Goal: Information Seeking & Learning: Learn about a topic

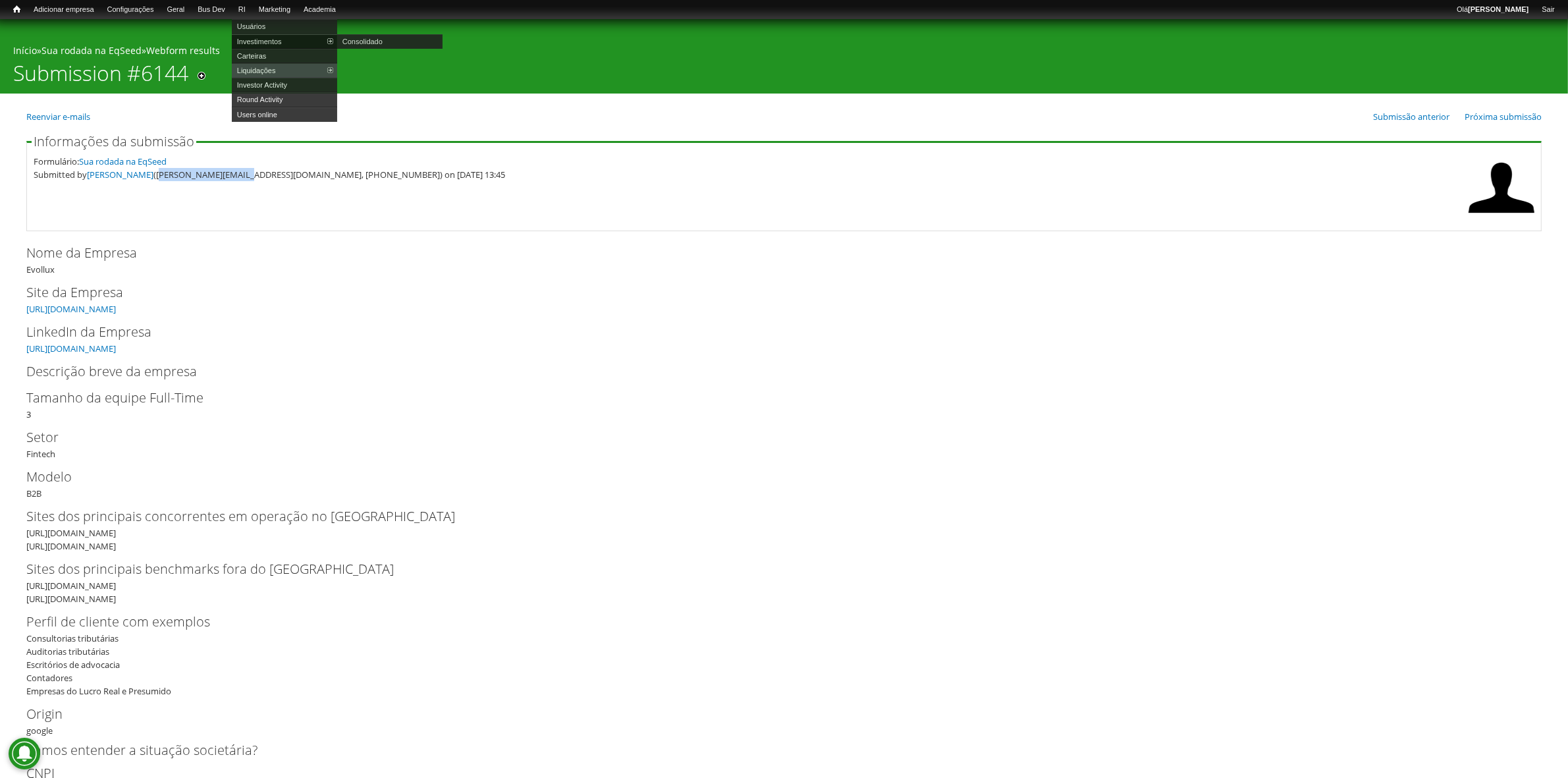
click at [267, 37] on link "Investimentos" at bounding box center [284, 41] width 105 height 14
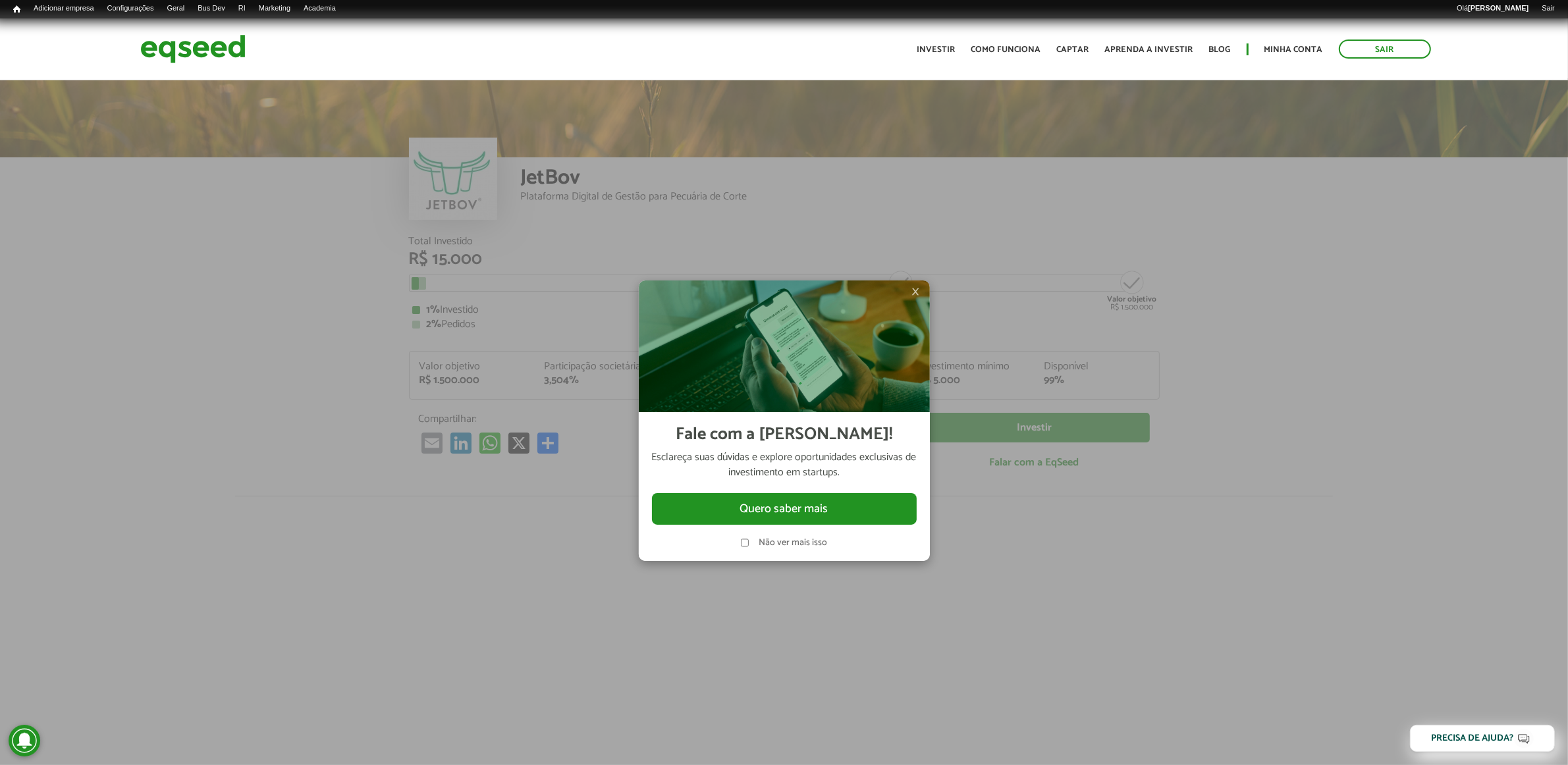
click at [913, 290] on span "×" at bounding box center [916, 292] width 8 height 16
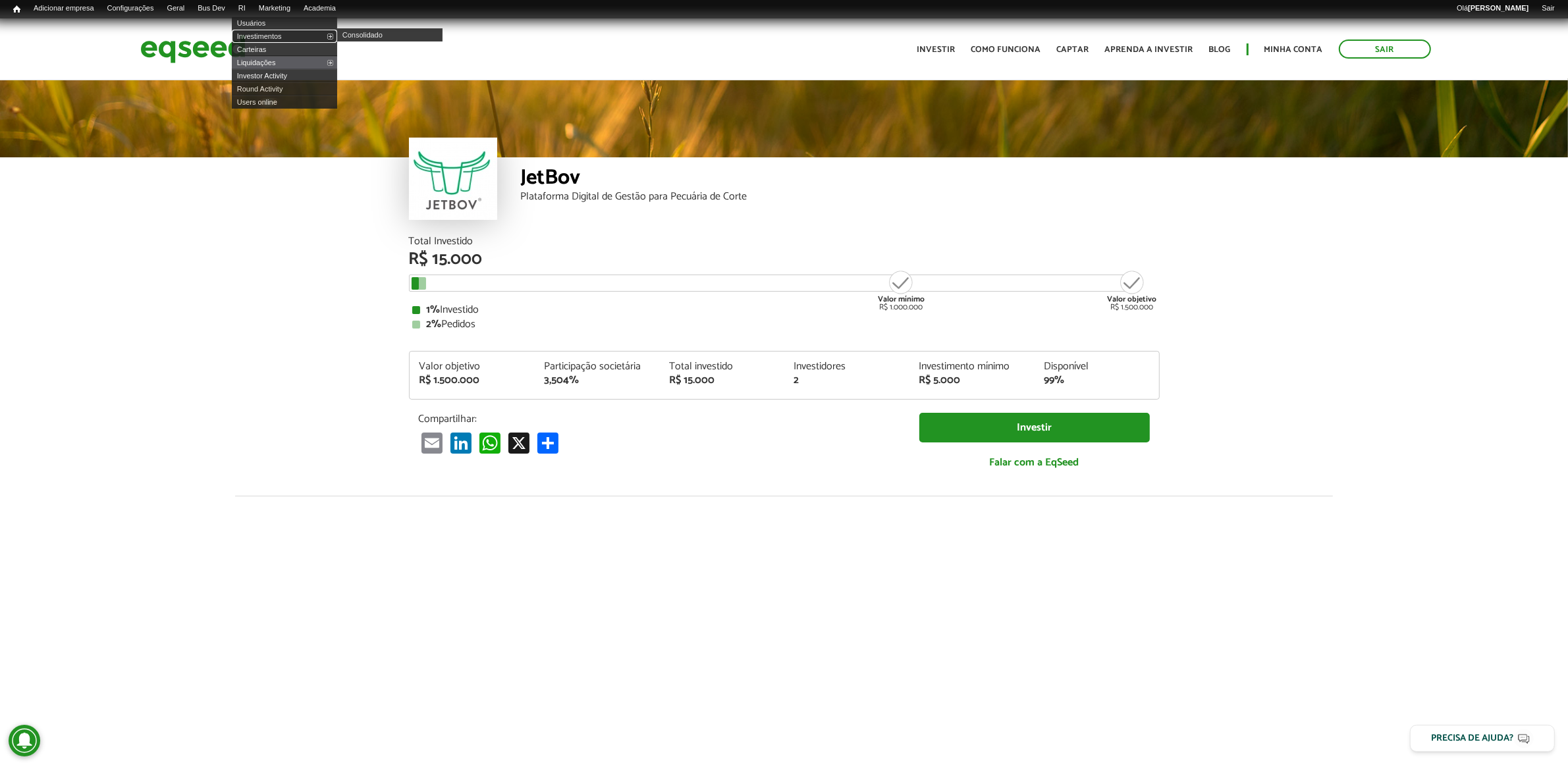
click at [273, 32] on link "Investimentos" at bounding box center [284, 36] width 105 height 13
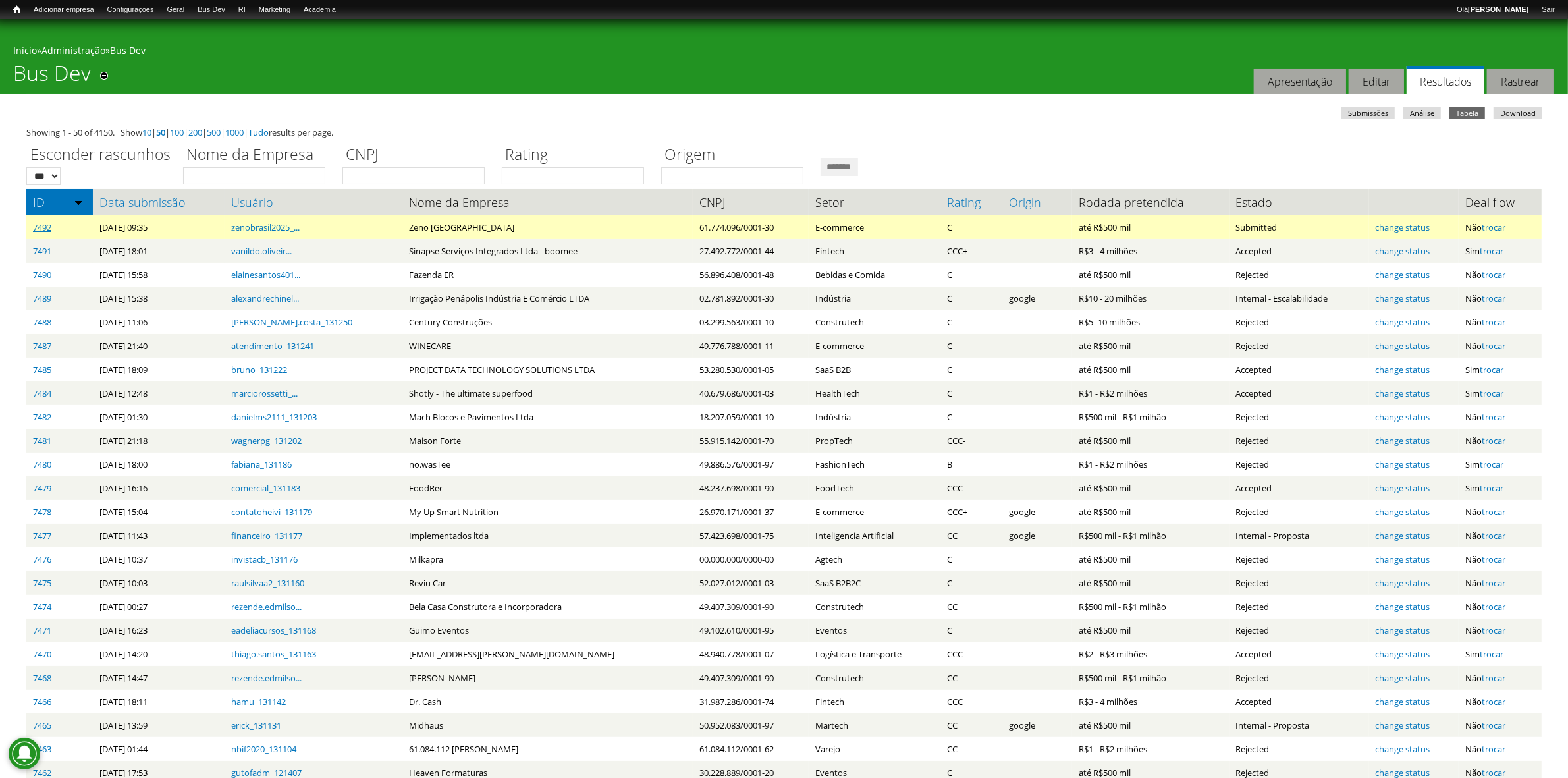
click at [46, 228] on link "7492" at bounding box center [41, 227] width 18 height 11
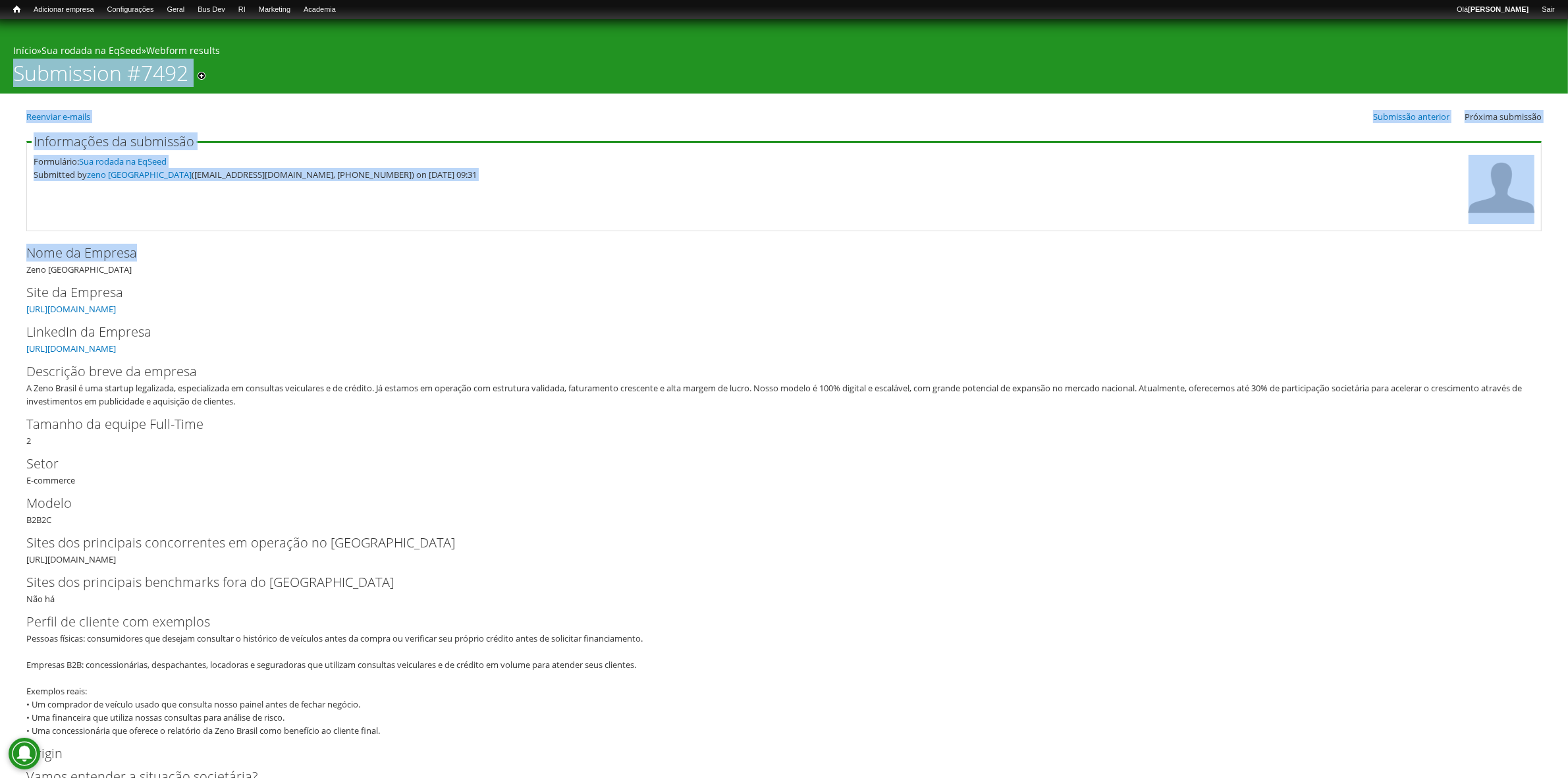
drag, startPoint x: 1565, startPoint y: 46, endPoint x: 1518, endPoint y: 202, distance: 162.9
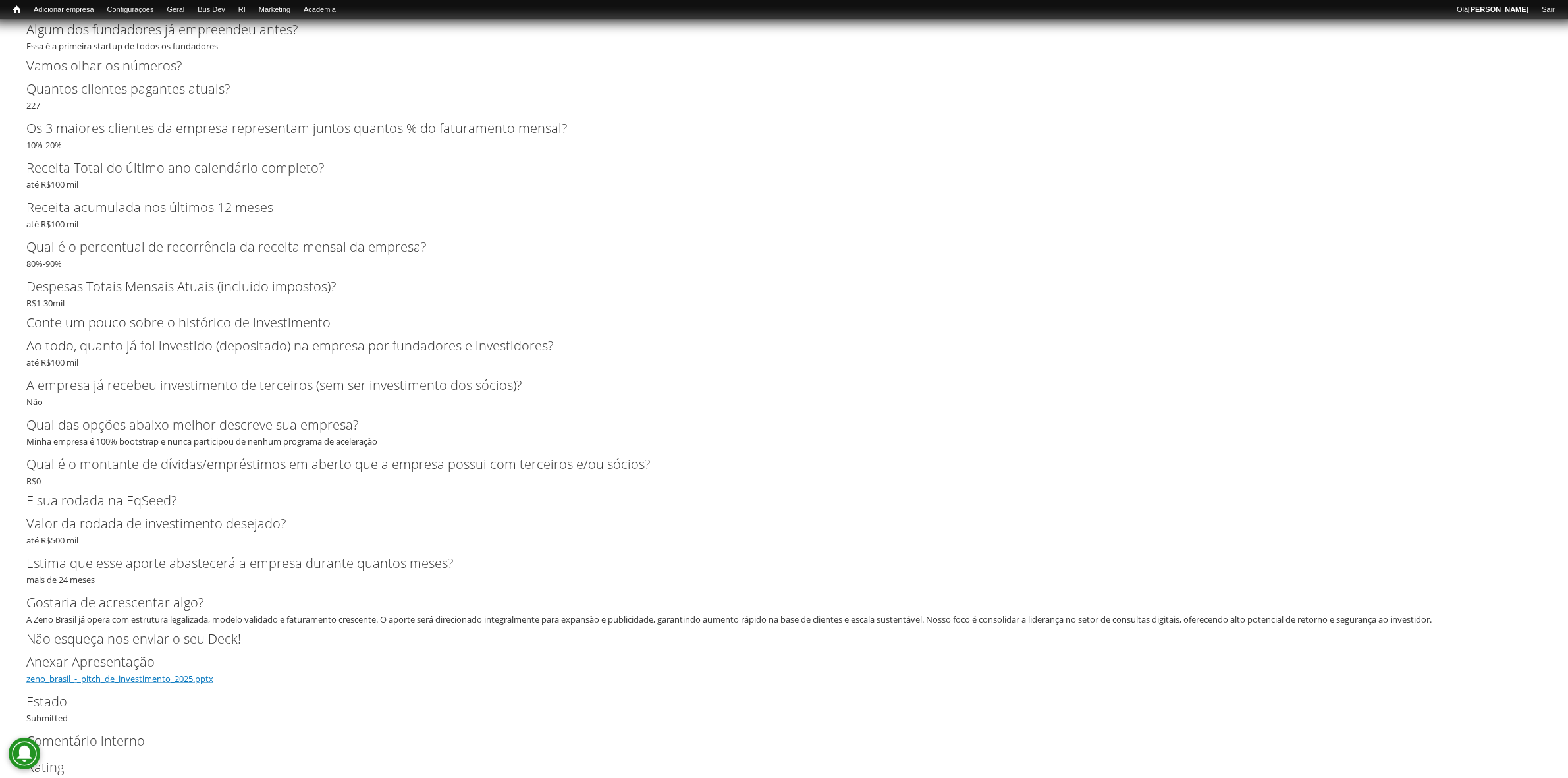
scroll to position [2152, 0]
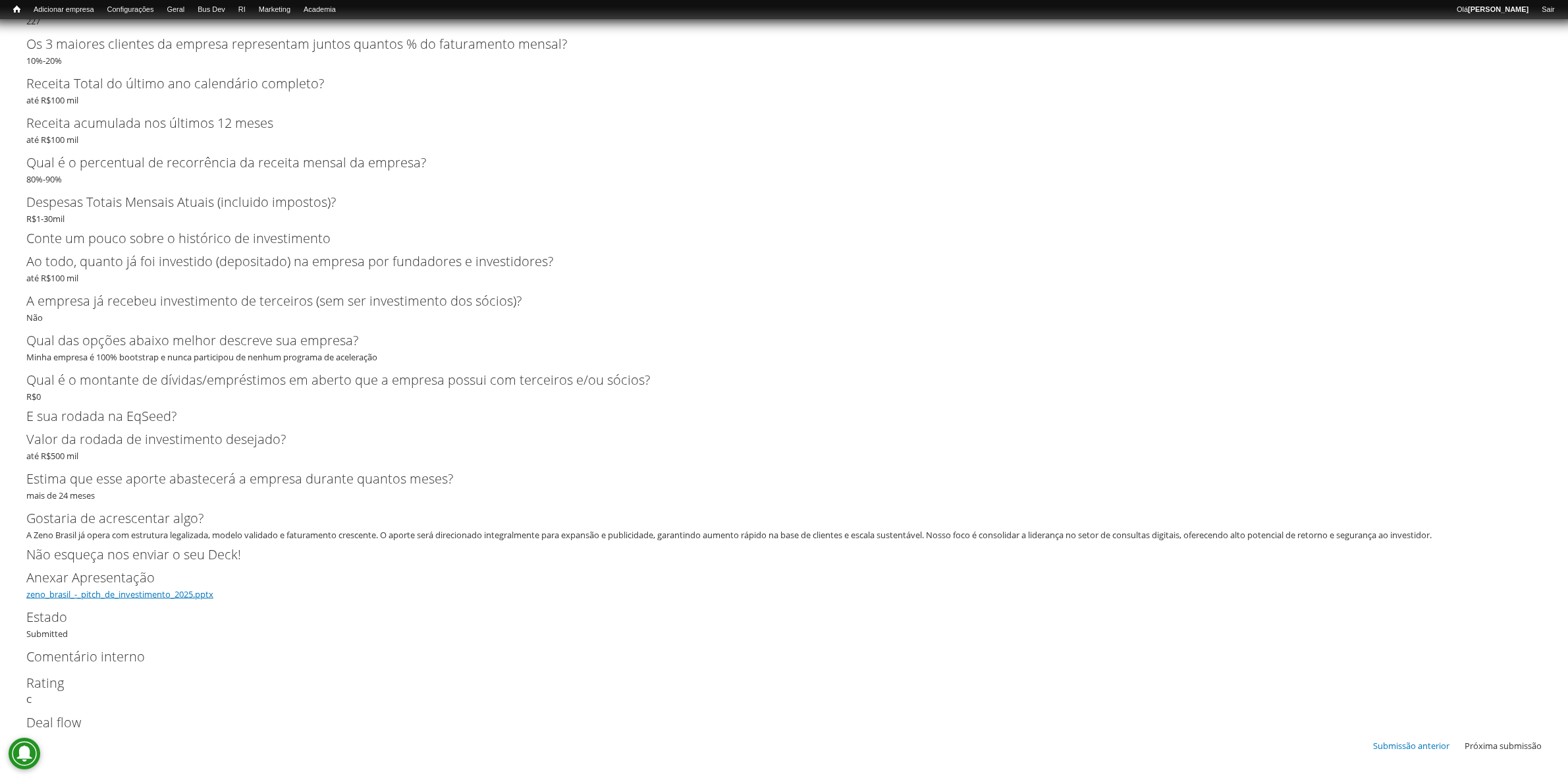
click at [132, 596] on link "zeno_brasil_-_pitch_de_investimento_2025.pptx" at bounding box center [119, 594] width 187 height 11
click at [272, 26] on link "Usuários" at bounding box center [284, 26] width 105 height 14
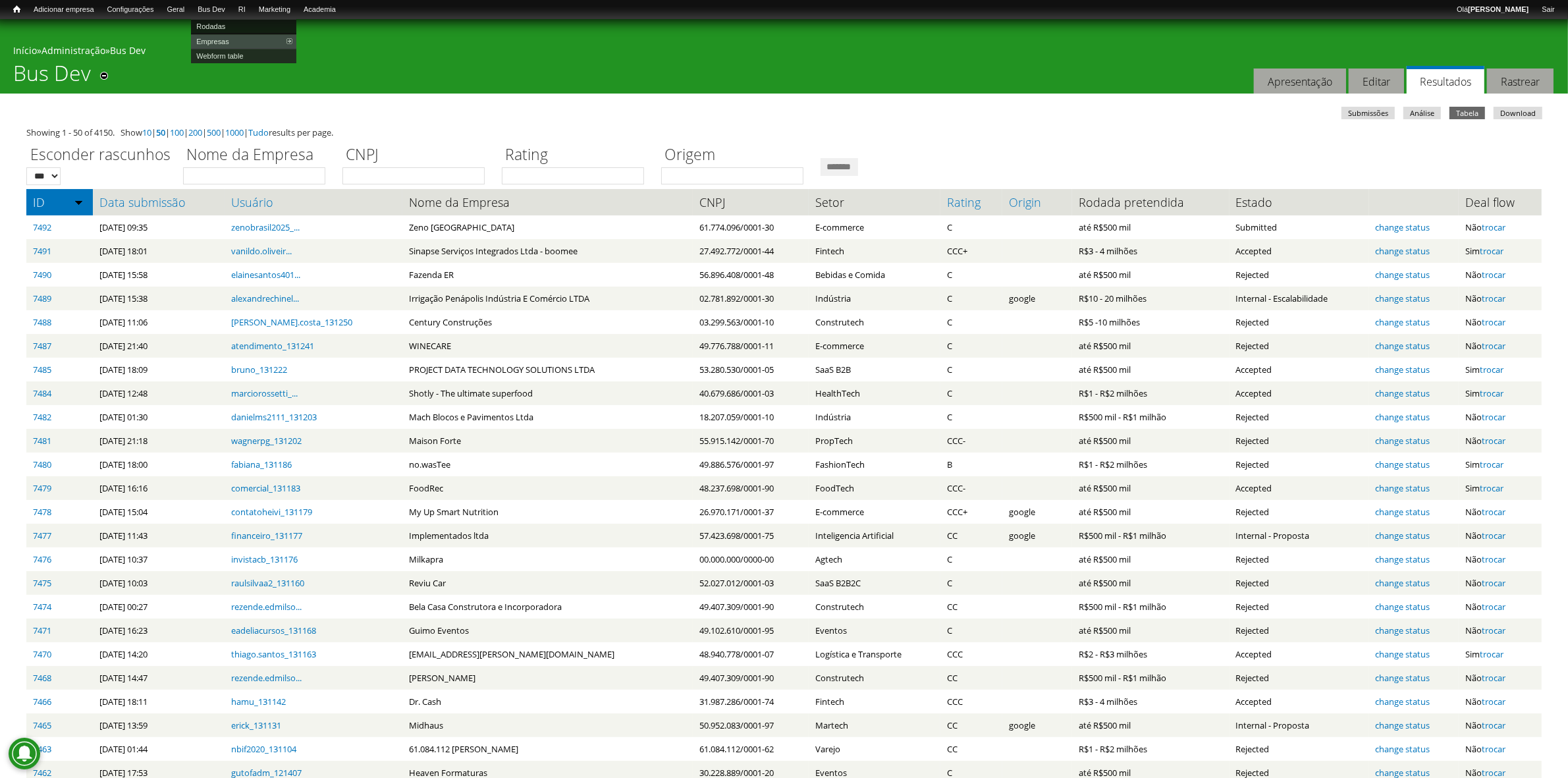
click at [221, 21] on link "Rodadas" at bounding box center [243, 26] width 105 height 14
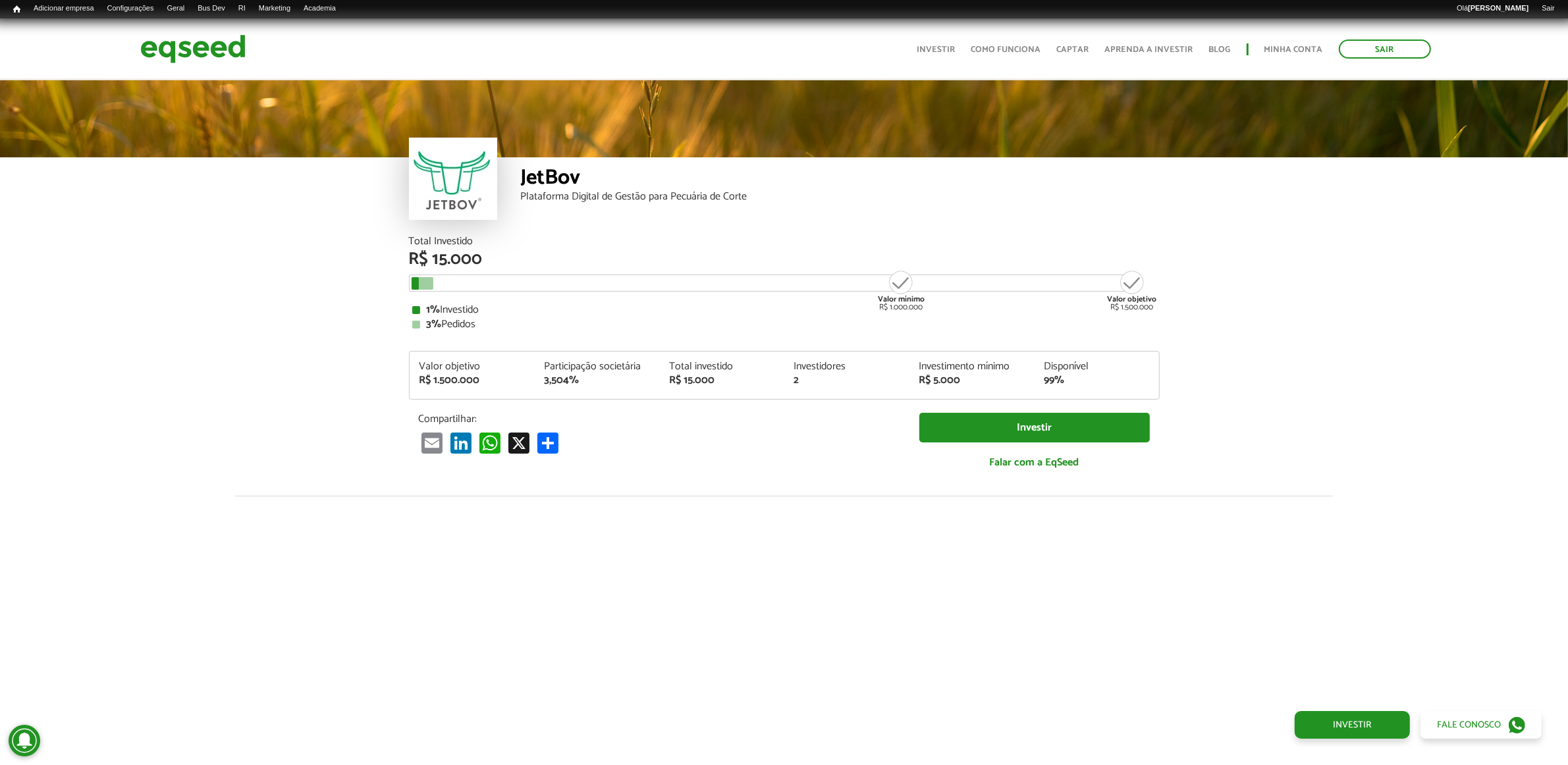
scroll to position [1587, 0]
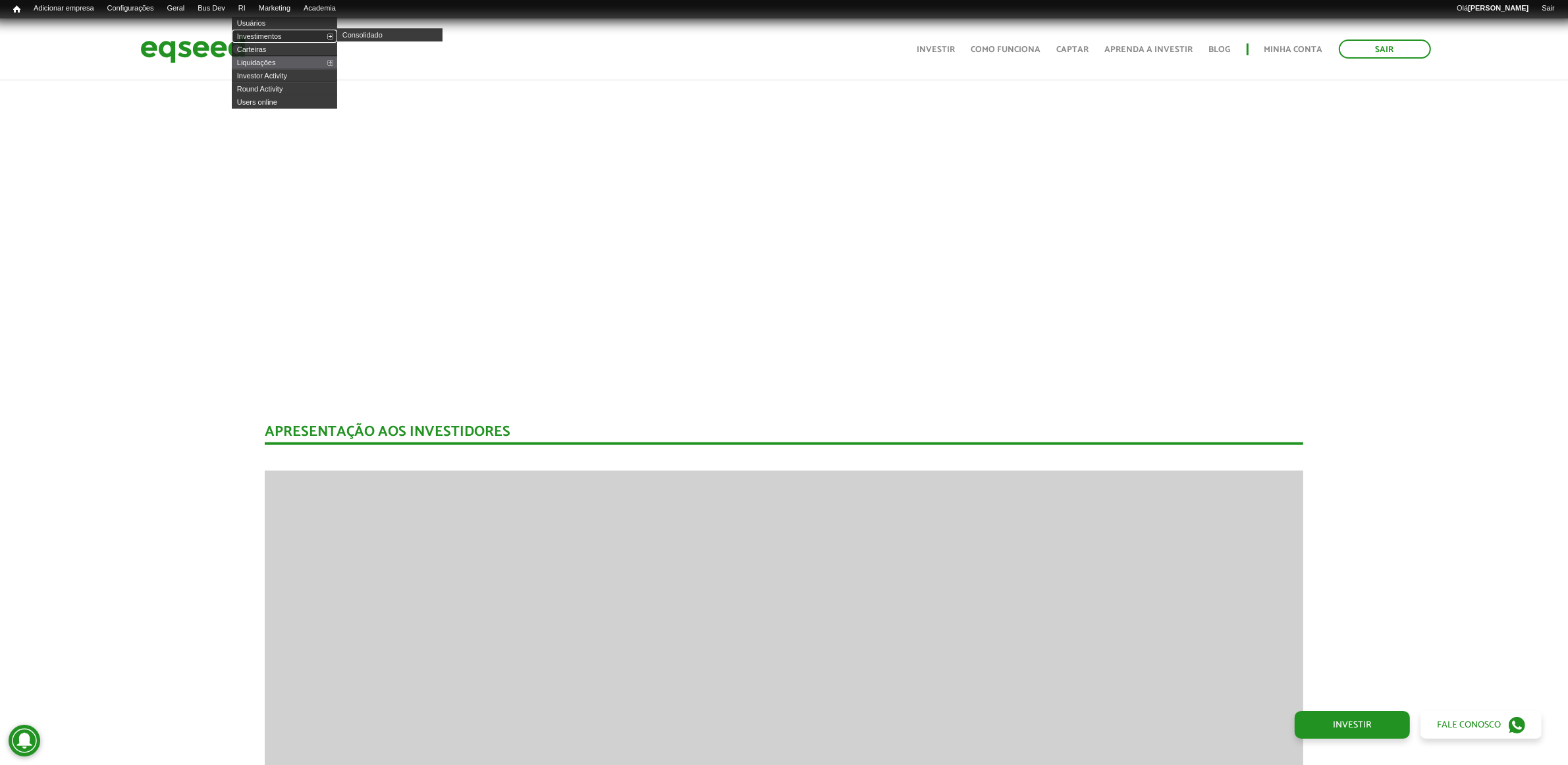
click at [284, 36] on link "Investimentos" at bounding box center [284, 36] width 105 height 13
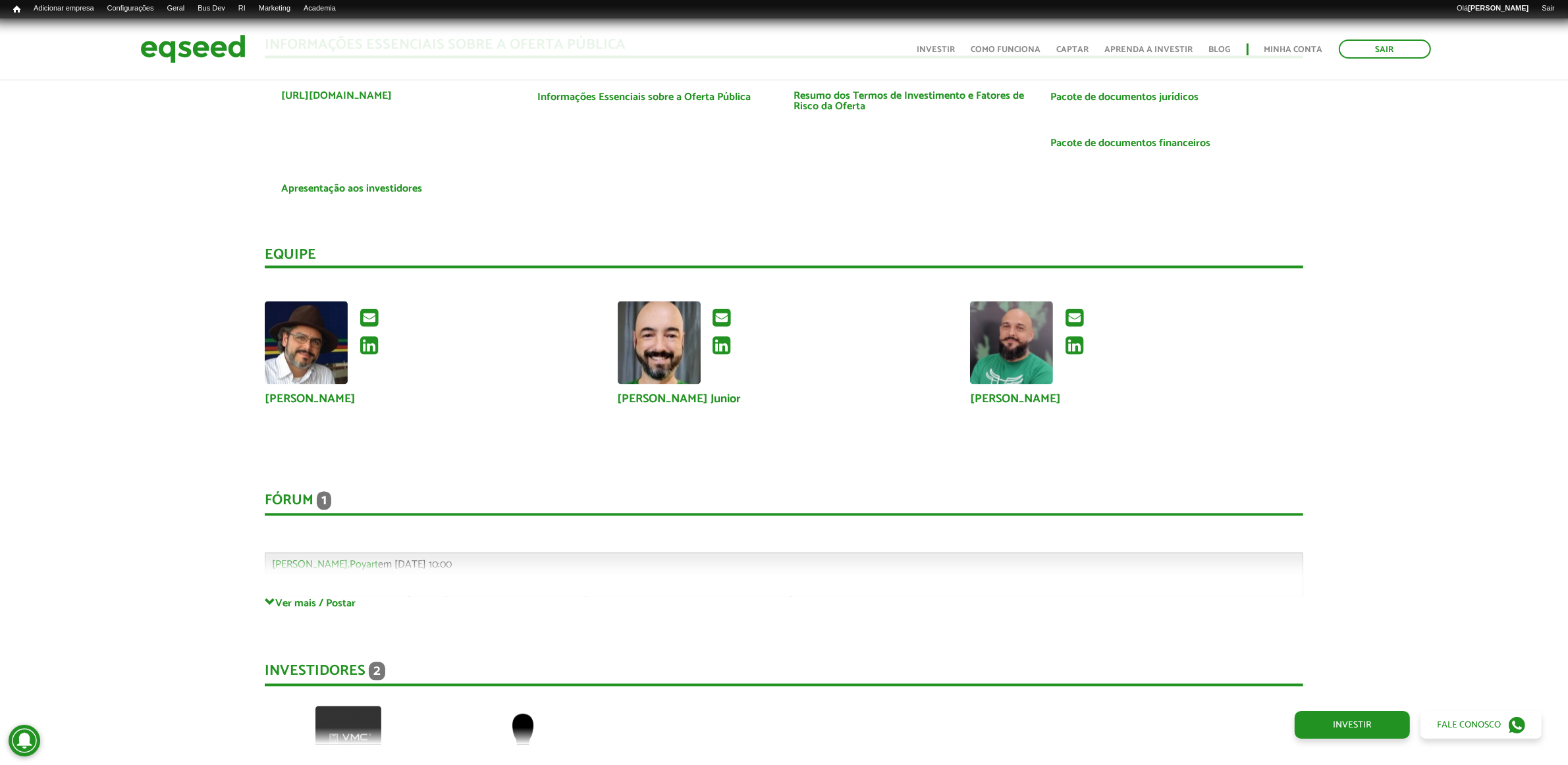
scroll to position [3476, 0]
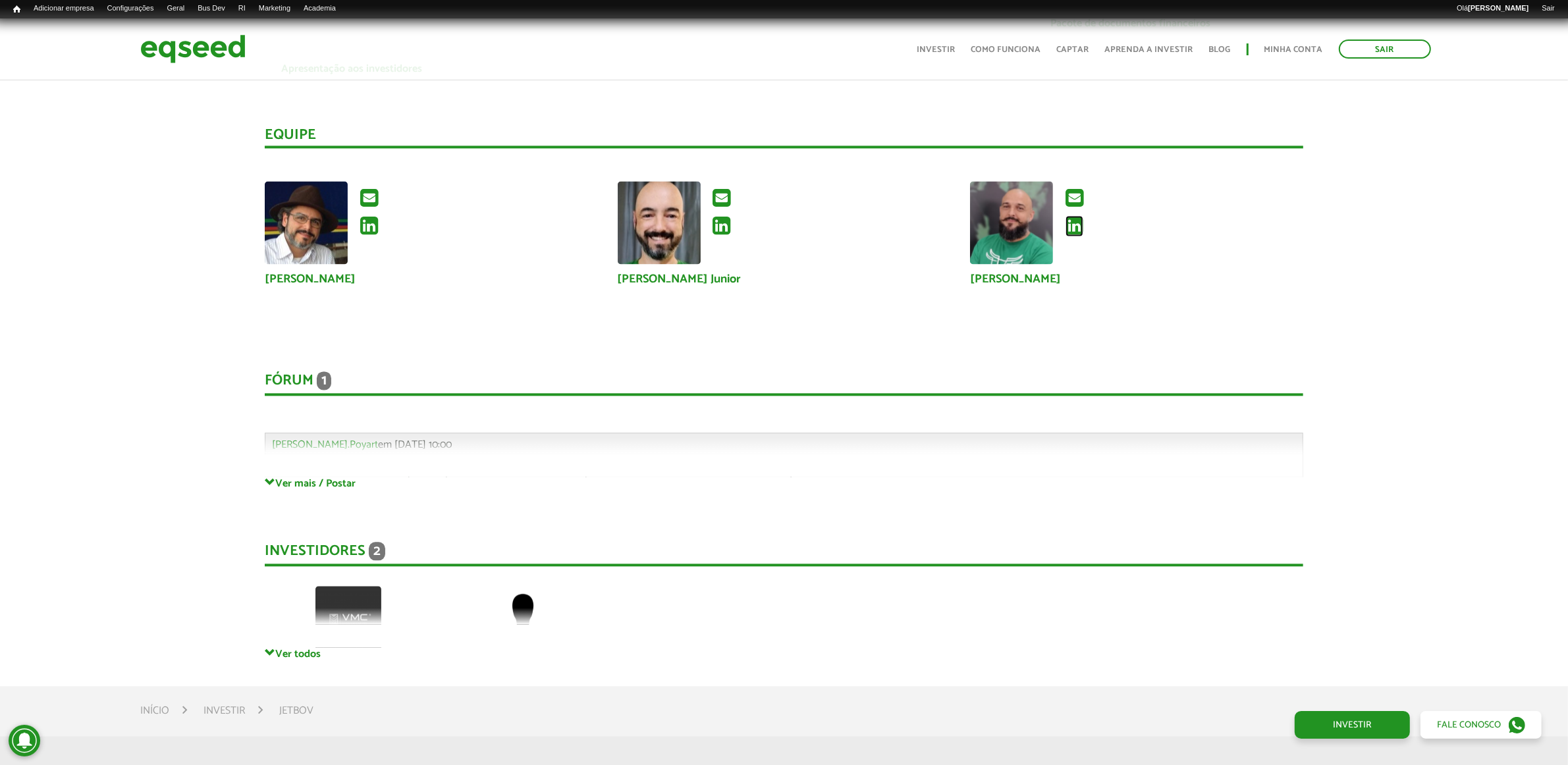
click at [1072, 219] on icon at bounding box center [1074, 226] width 18 height 21
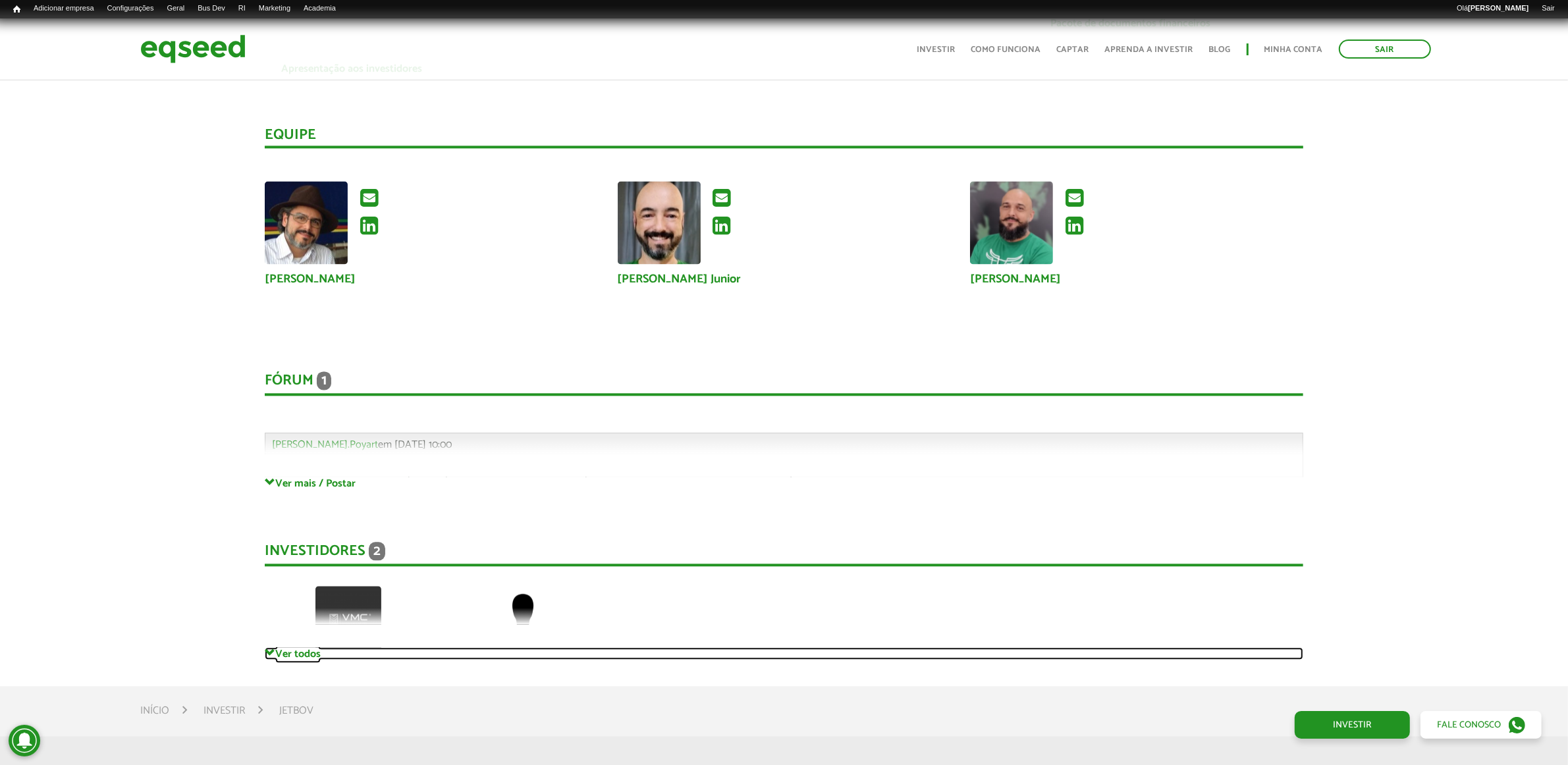
click at [306, 647] on link "Ver todos" at bounding box center [783, 653] width 1039 height 12
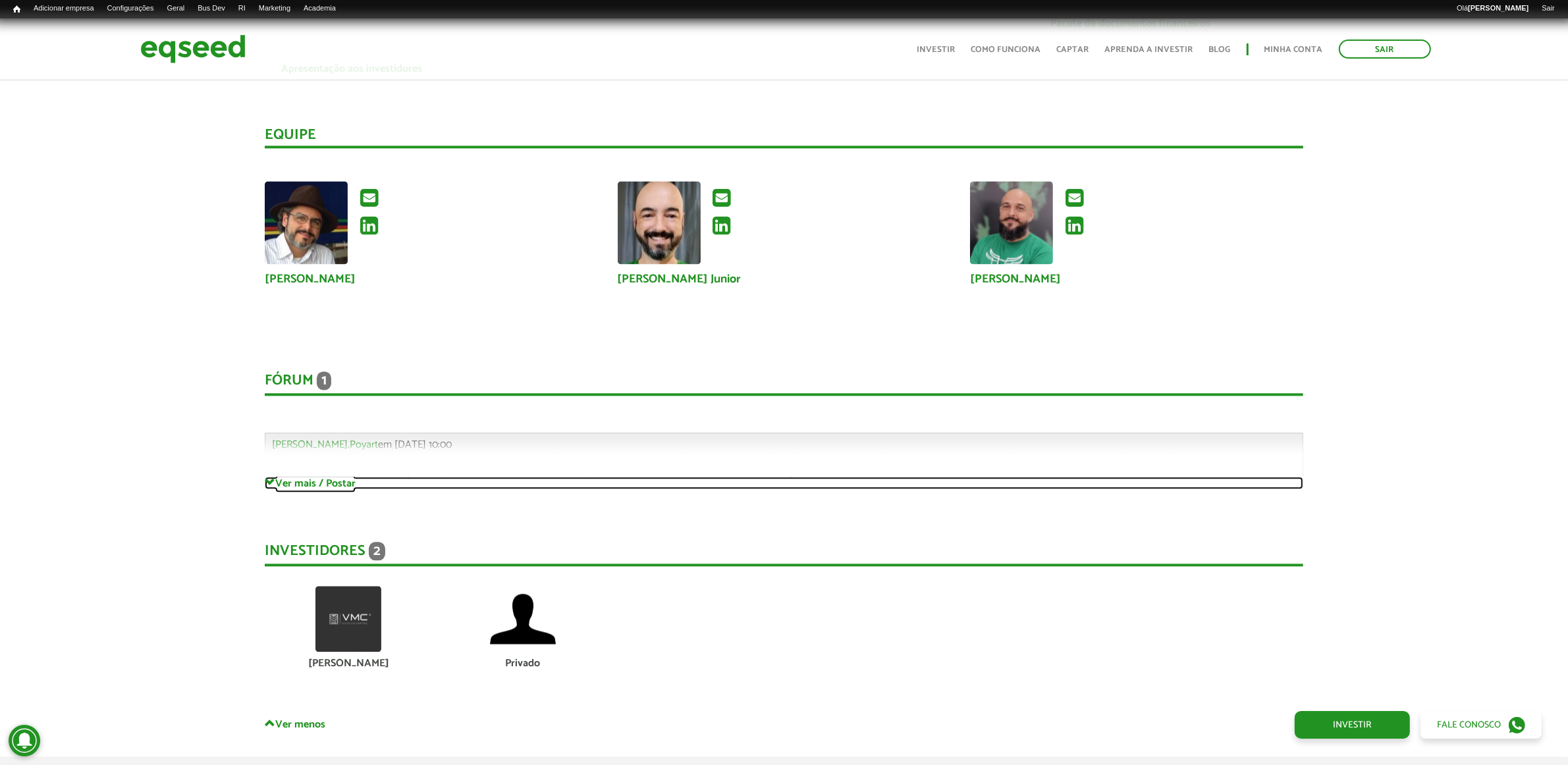
click at [301, 486] on link "Ver mais / Postar" at bounding box center [783, 483] width 1039 height 12
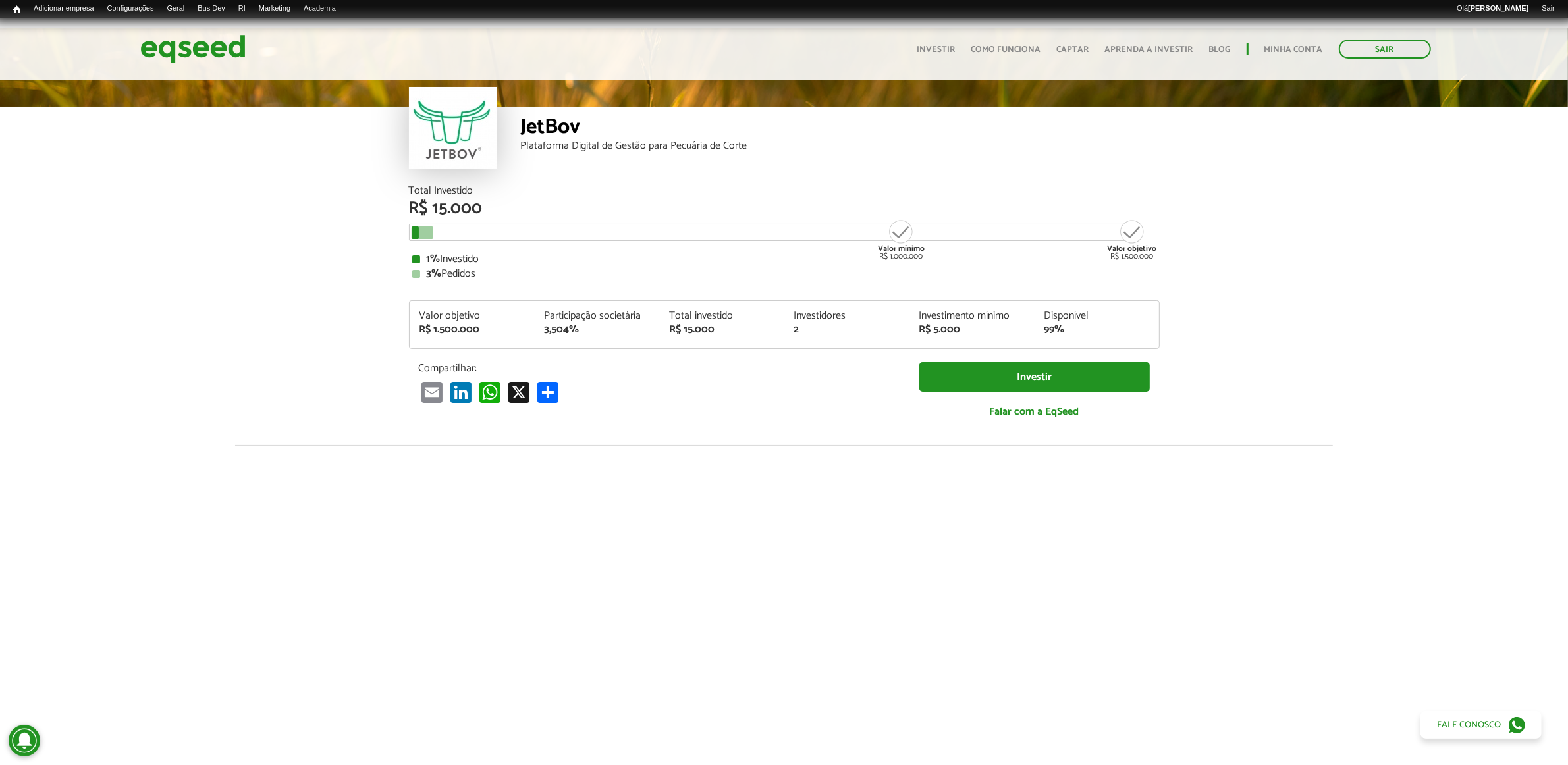
scroll to position [0, 0]
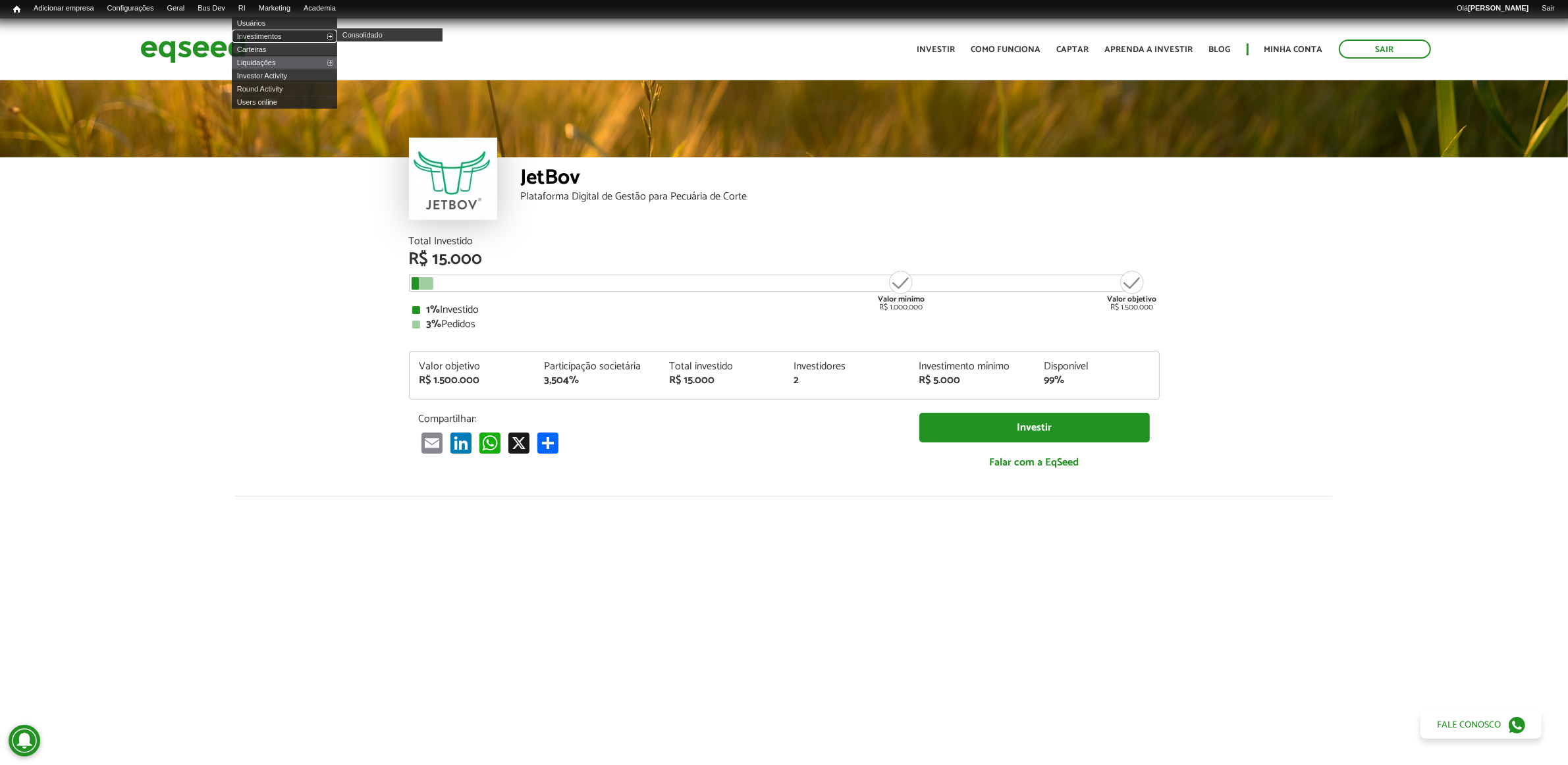
click at [267, 32] on link "Investimentos" at bounding box center [284, 36] width 105 height 13
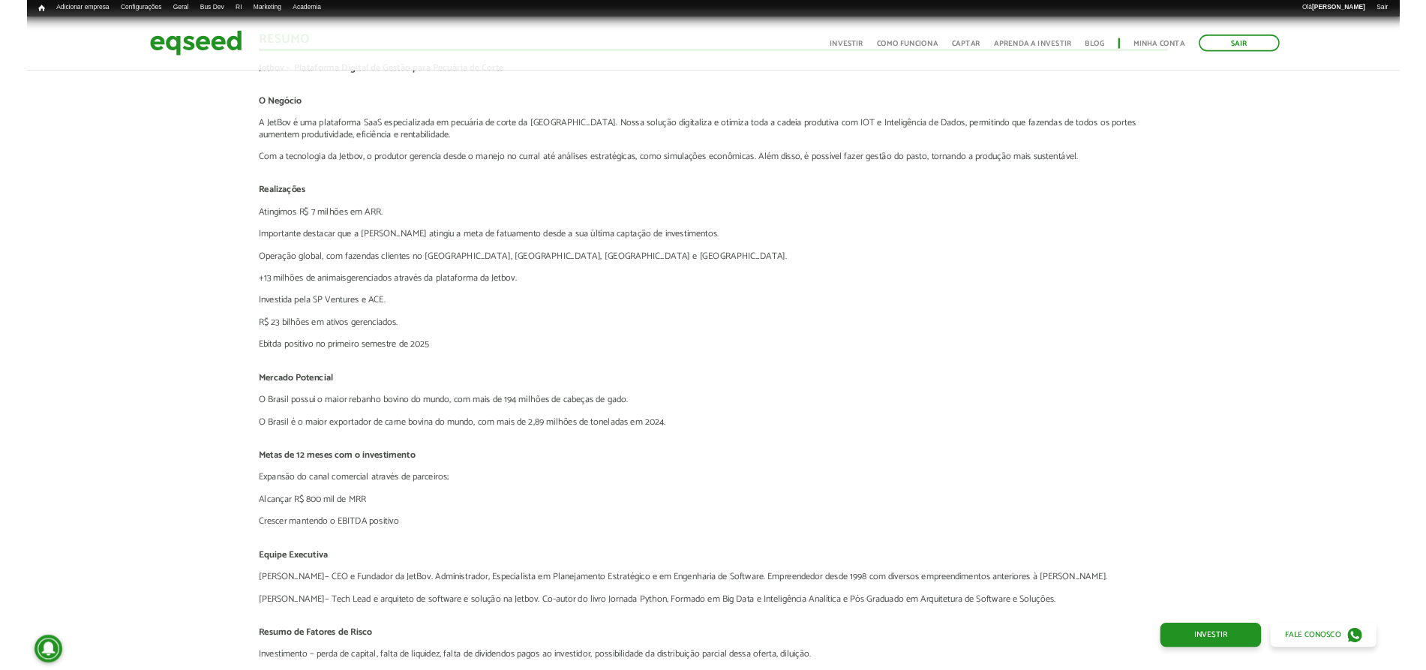
scroll to position [2875, 0]
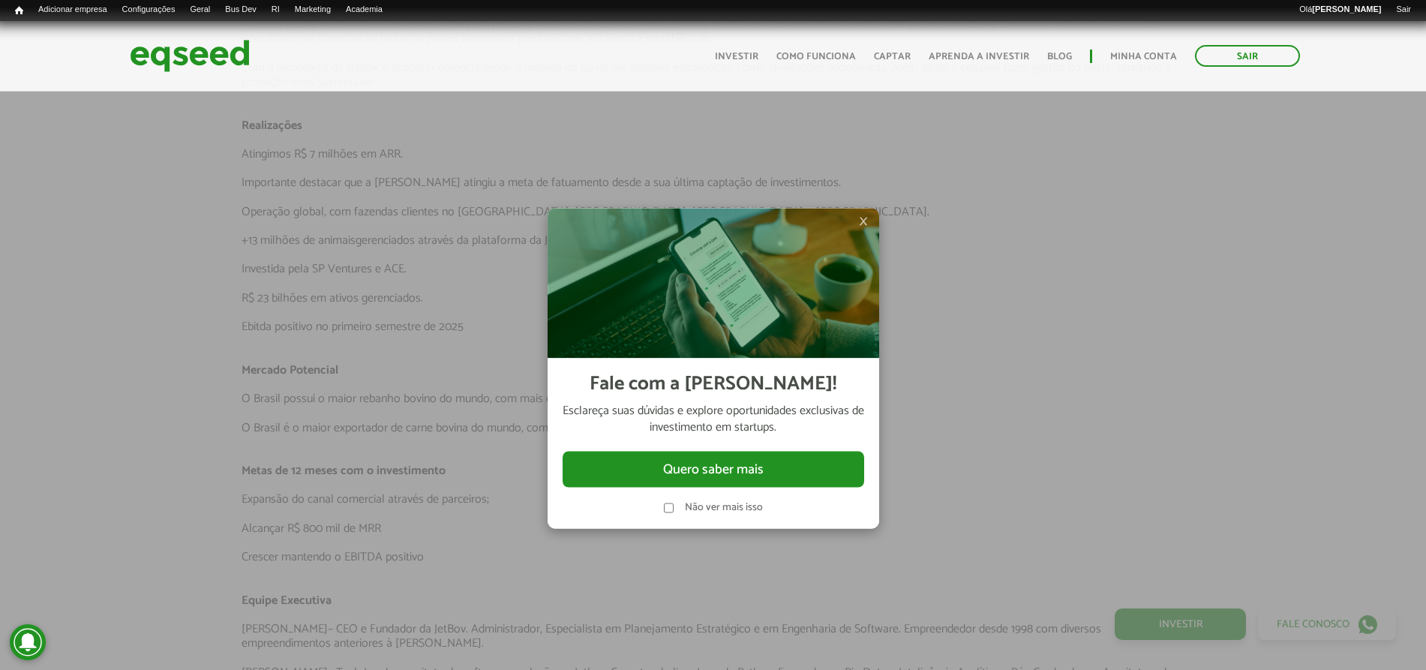
click at [863, 218] on span "×" at bounding box center [863, 221] width 9 height 18
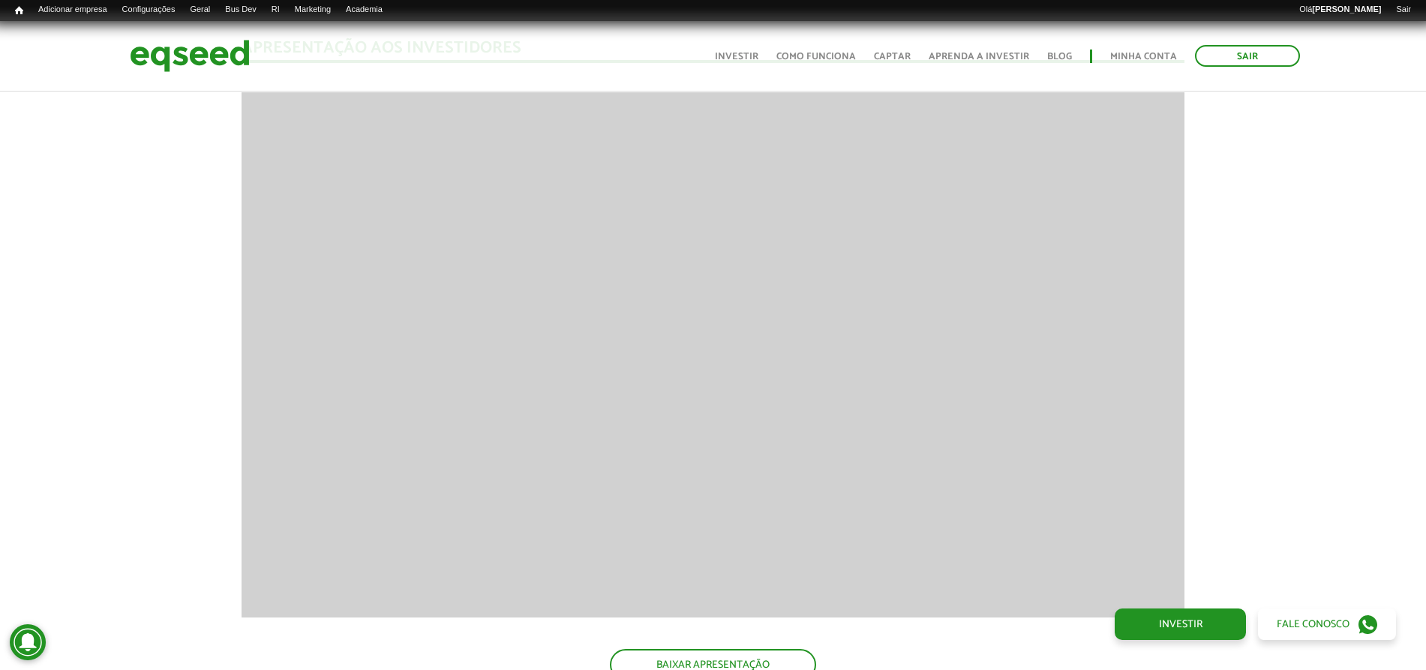
scroll to position [2059, 0]
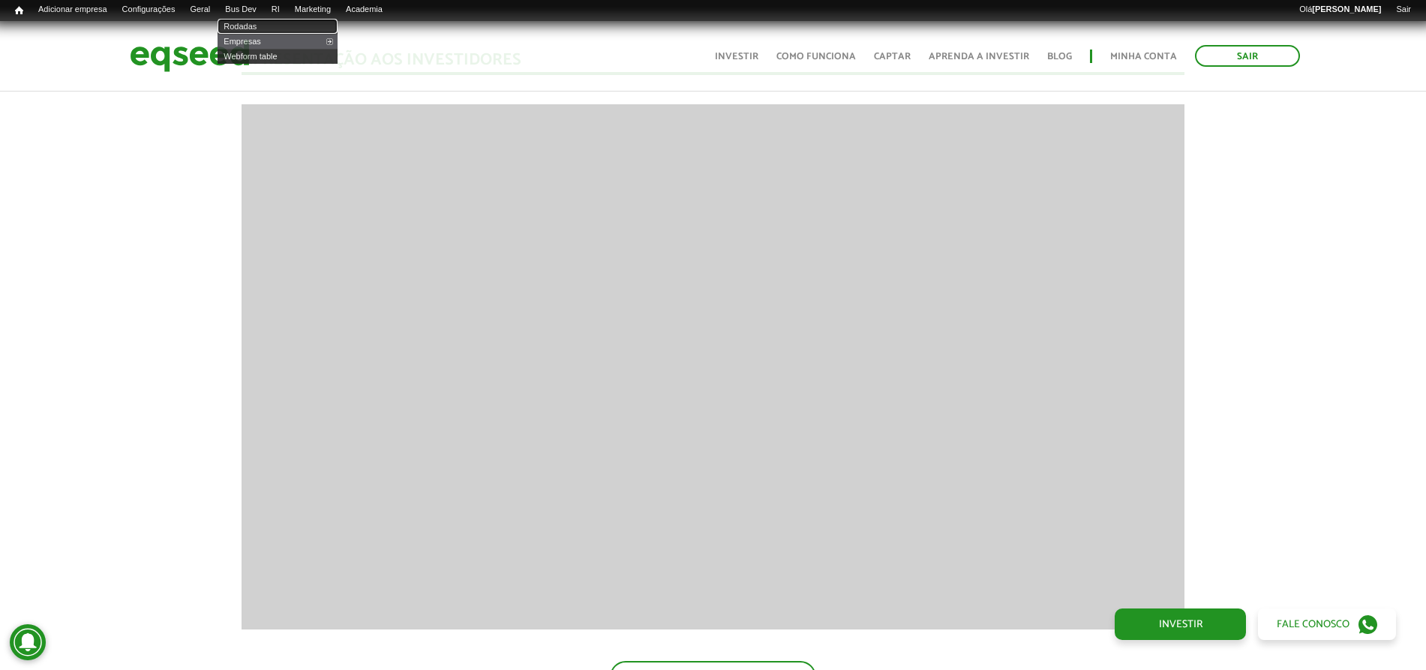
drag, startPoint x: 256, startPoint y: 28, endPoint x: 441, endPoint y: 85, distance: 193.3
click at [256, 28] on link "Rodadas" at bounding box center [277, 26] width 120 height 15
